Goal: Task Accomplishment & Management: Manage account settings

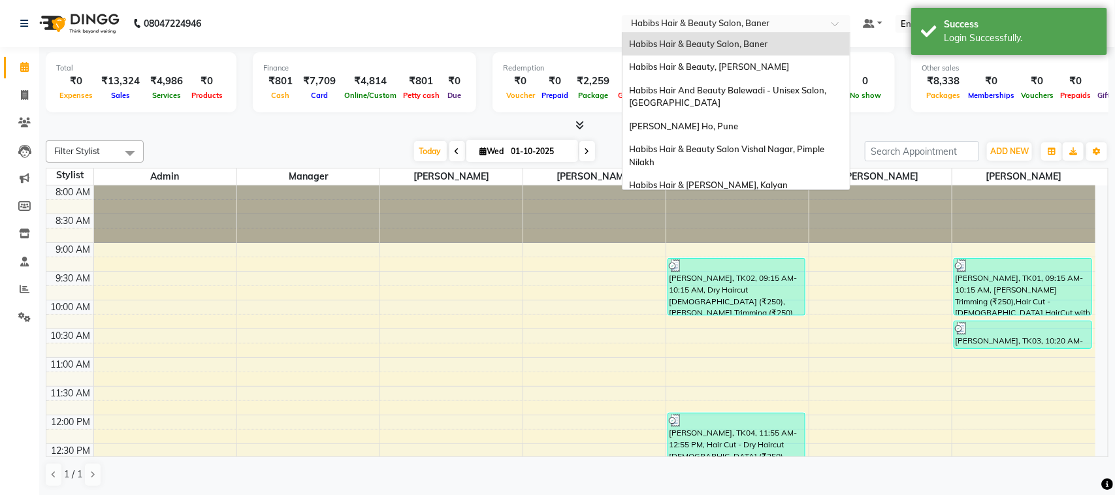
click at [818, 24] on div at bounding box center [736, 24] width 229 height 13
click at [733, 70] on span "Habibs Hair & Beauty, [PERSON_NAME]" at bounding box center [709, 66] width 160 height 10
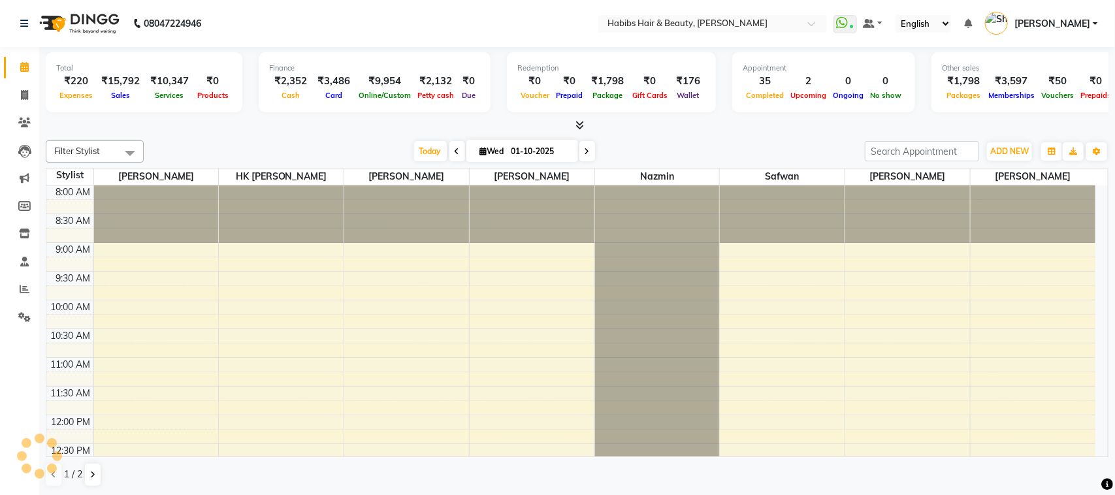
select select "en"
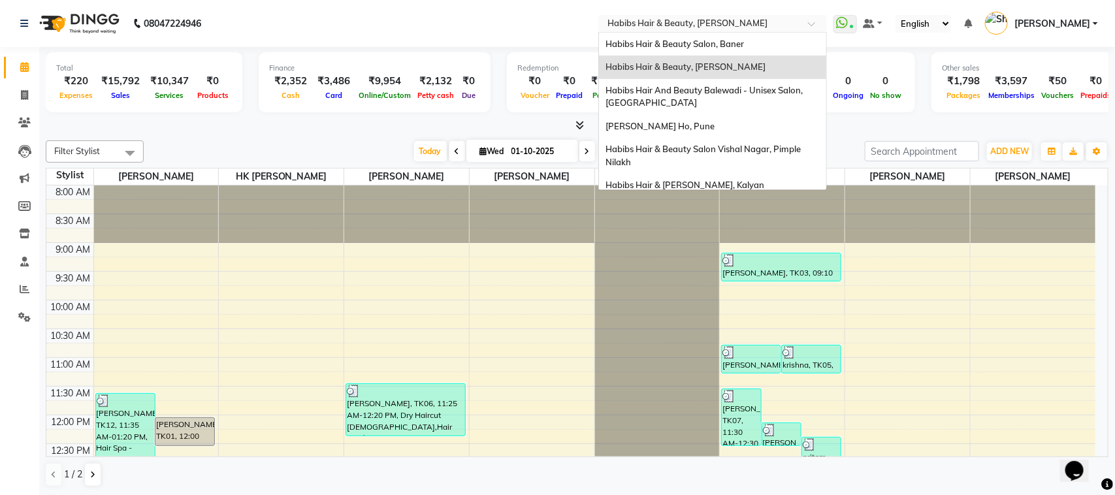
click at [808, 24] on span at bounding box center [816, 27] width 16 height 13
click at [717, 178] on div "Habibs Hair & [PERSON_NAME], Kalyan" at bounding box center [712, 186] width 227 height 24
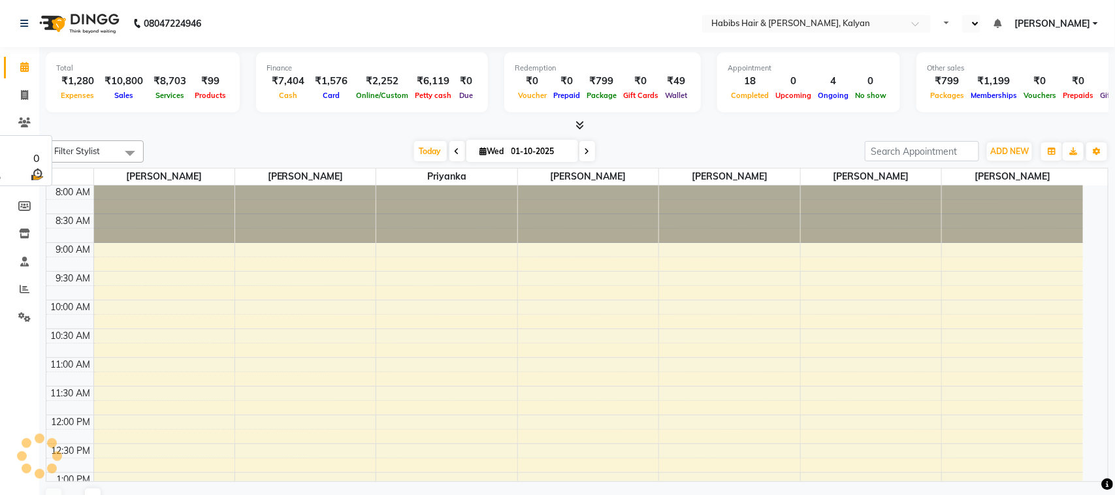
select select "en"
